Goal: Register for event/course

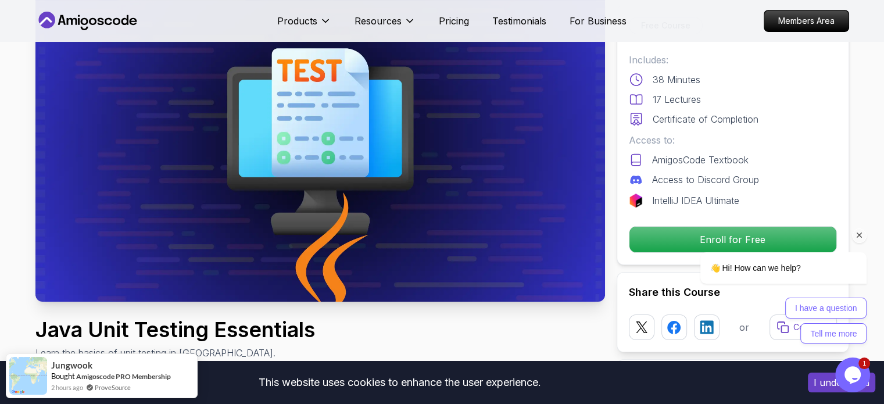
click at [729, 236] on div at bounding box center [768, 235] width 197 height 15
click at [732, 225] on div "👋 Hi! How can we help? I have a question Tell me more" at bounding box center [768, 284] width 197 height 120
click at [766, 236] on div at bounding box center [768, 235] width 197 height 15
click at [723, 241] on div at bounding box center [768, 235] width 197 height 15
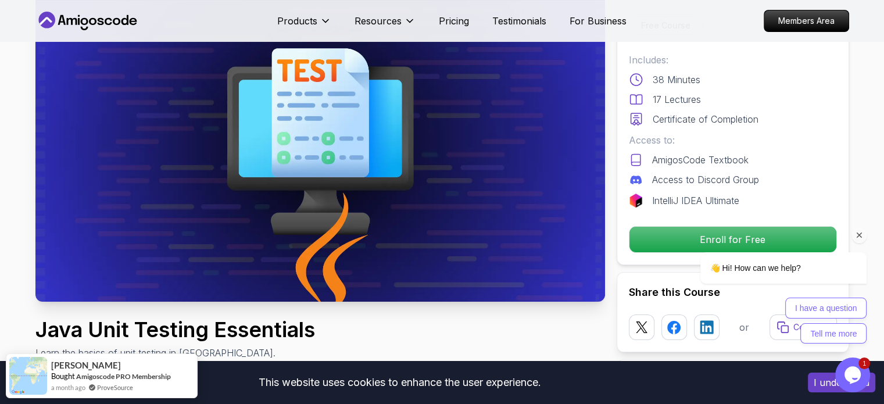
click at [860, 231] on icon "Chat attention grabber" at bounding box center [859, 235] width 10 height 10
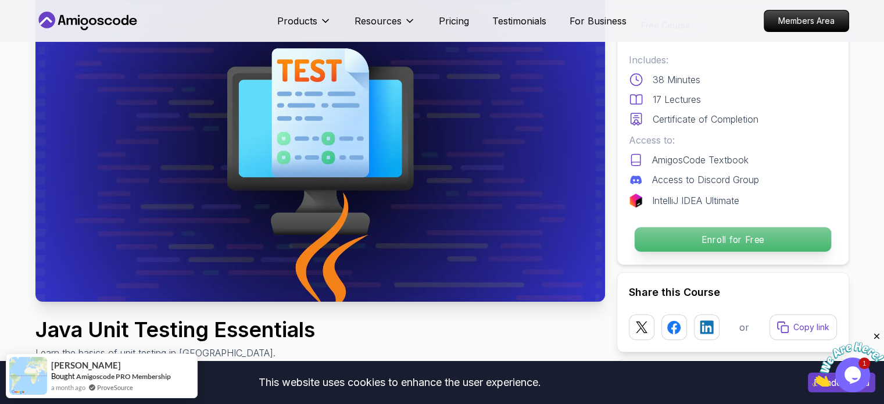
click at [761, 246] on p "Enroll for Free" at bounding box center [732, 239] width 196 height 24
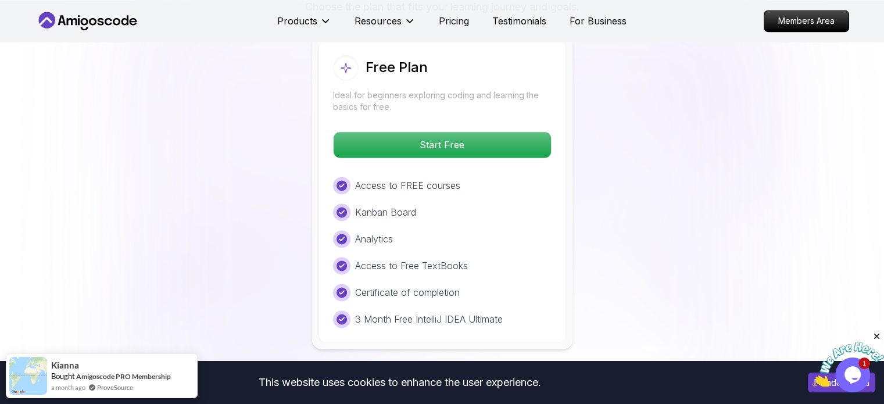
scroll to position [1852, 0]
click at [880, 338] on icon "Close" at bounding box center [876, 336] width 10 height 10
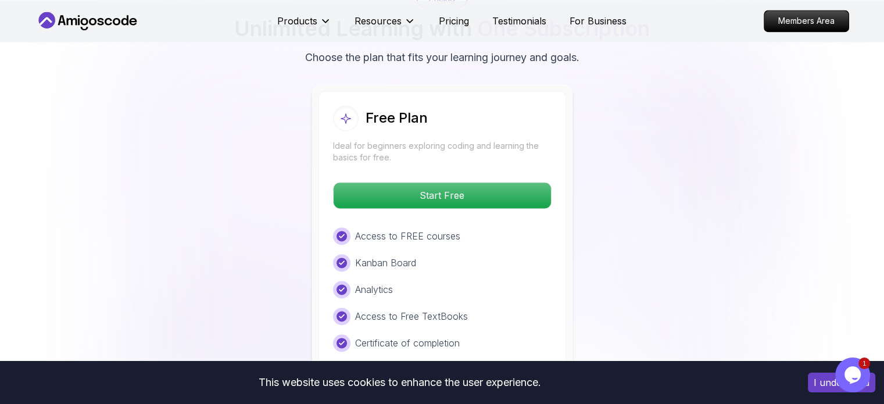
scroll to position [1770, 0]
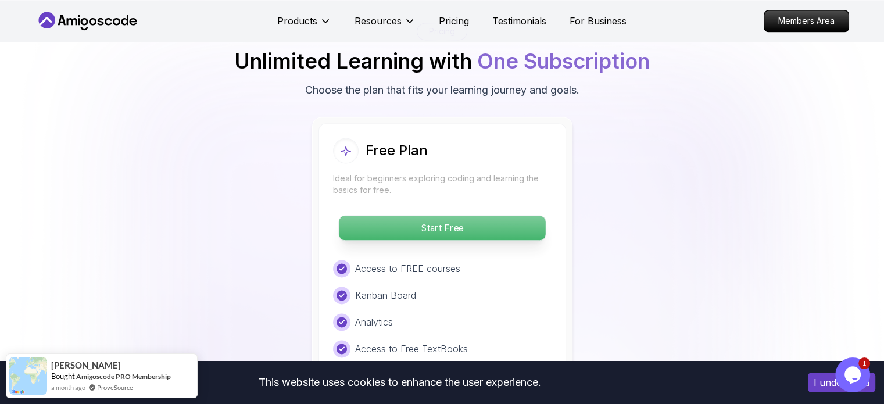
click at [435, 216] on p "Start Free" at bounding box center [442, 228] width 206 height 24
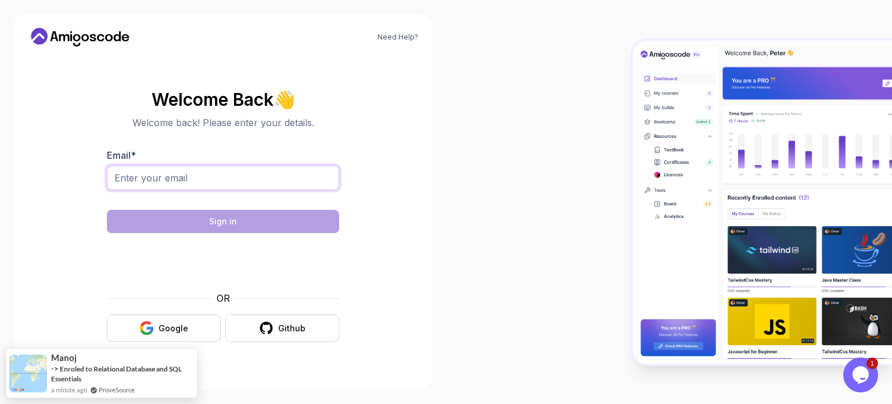
click at [218, 178] on input "Email *" at bounding box center [223, 178] width 232 height 24
click at [180, 332] on div "Google" at bounding box center [174, 328] width 30 height 12
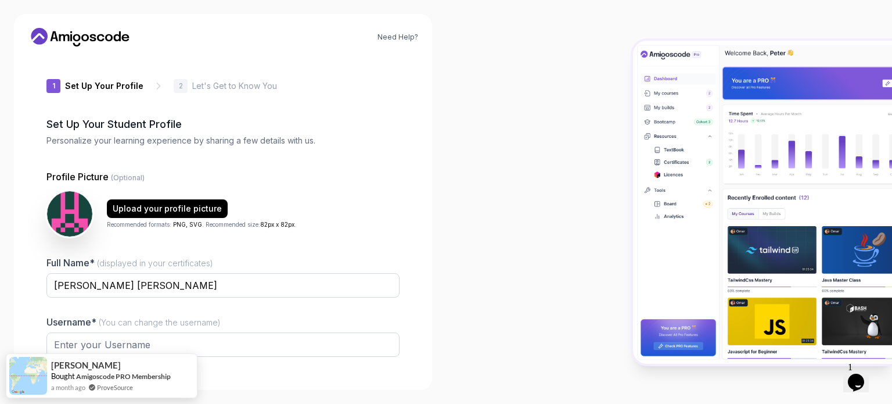
type input "boldorca9eb33"
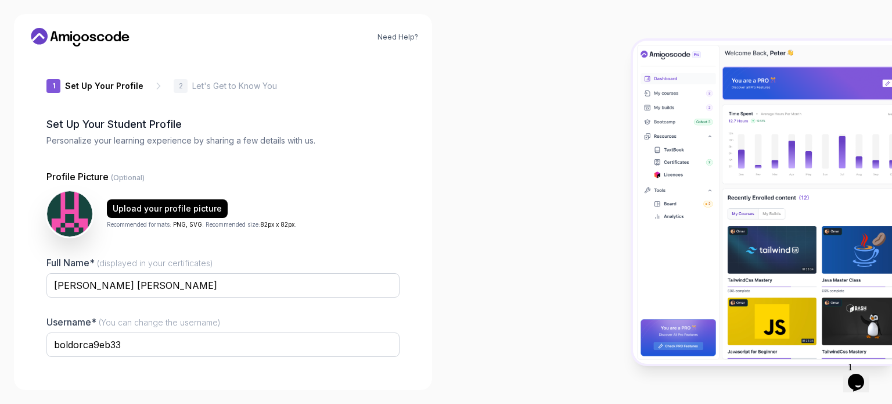
scroll to position [80, 0]
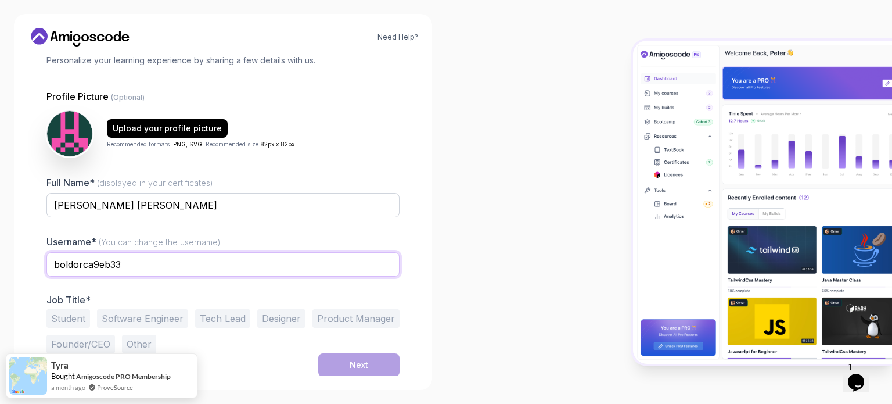
click at [130, 264] on input "boldorca9eb33" at bounding box center [222, 264] width 353 height 24
click at [50, 260] on input "[PERSON_NAME]" at bounding box center [222, 264] width 353 height 24
click at [284, 250] on div "Username* (You can change the username) [PERSON_NAME]" at bounding box center [222, 262] width 353 height 55
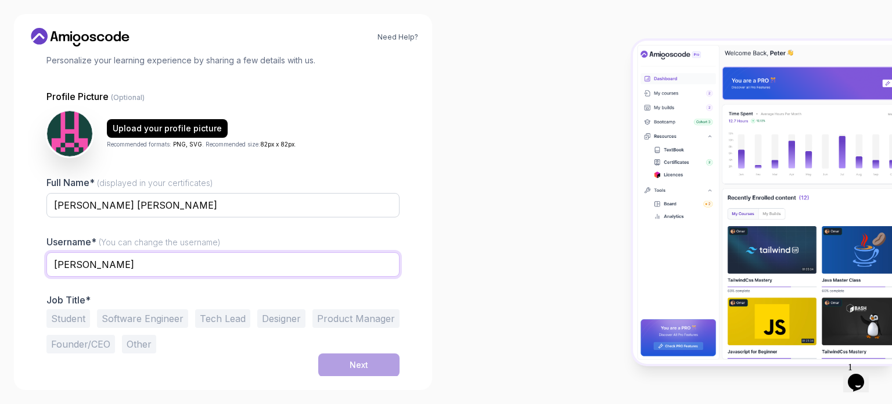
click at [119, 260] on input "[PERSON_NAME]" at bounding box center [222, 264] width 353 height 24
drag, startPoint x: 158, startPoint y: 261, endPoint x: 91, endPoint y: 267, distance: 67.6
click at [91, 267] on input "[PERSON_NAME]" at bounding box center [222, 264] width 353 height 24
type input "[PERSON_NAME]"
click at [72, 265] on input "[PERSON_NAME]" at bounding box center [222, 264] width 353 height 24
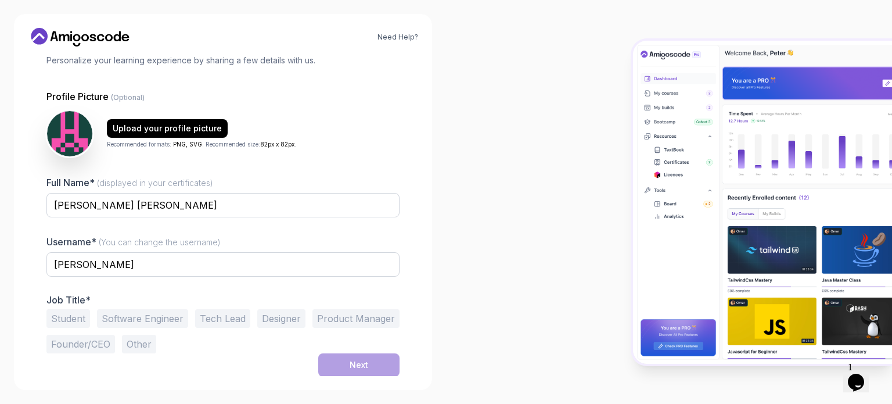
scroll to position [0, 0]
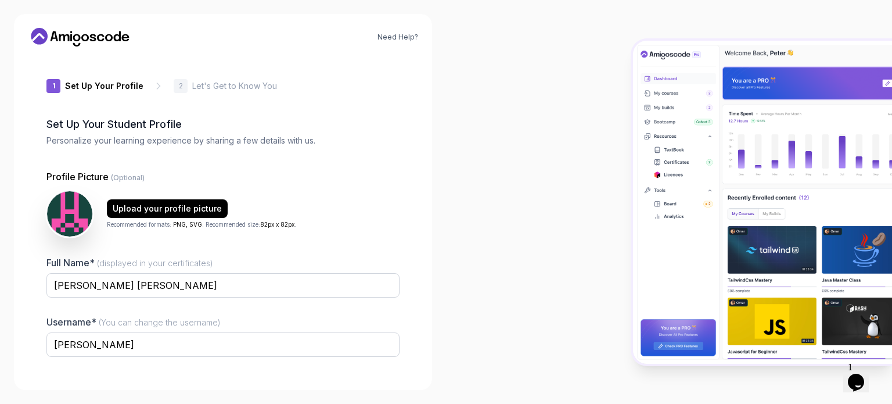
click at [153, 75] on div "1 Set Up Your Profile 1 Set Up Your Profile 2 Let's Get to Know You Set Up Your…" at bounding box center [222, 216] width 353 height 320
click at [173, 74] on div "1 Set Up Your Profile 1 Set Up Your Profile 2 Let's Get to Know You Set Up Your…" at bounding box center [222, 216] width 353 height 320
click at [223, 71] on div "1 Set Up Your Profile 1 Set Up Your Profile 2 Let's Get to Know You Set Up Your…" at bounding box center [222, 216] width 353 height 320
click at [187, 75] on div "1 Set Up Your Profile 1 Set Up Your Profile 2 Let's Get to Know You Set Up Your…" at bounding box center [222, 216] width 353 height 320
click at [180, 67] on div "1 Set Up Your Profile 1 Set Up Your Profile 2 Let's Get to Know You Set Up Your…" at bounding box center [222, 216] width 353 height 320
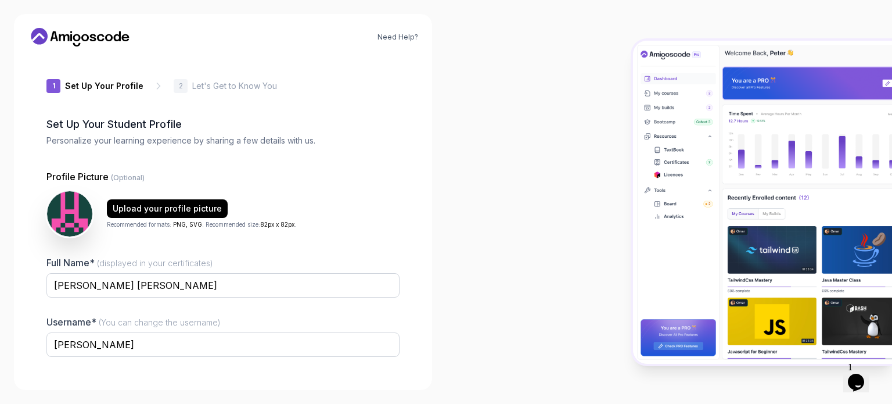
click at [175, 69] on div "1 Set Up Your Profile 1 Set Up Your Profile 2 Let's Get to Know You Set Up Your…" at bounding box center [222, 216] width 353 height 320
